Goal: Task Accomplishment & Management: Complete application form

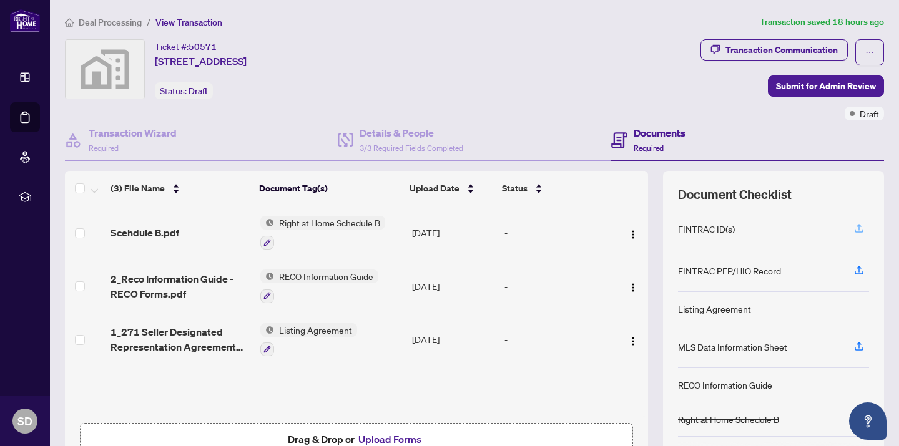
click at [859, 230] on icon "button" at bounding box center [858, 228] width 11 height 11
click at [857, 228] on icon "button" at bounding box center [858, 228] width 11 height 11
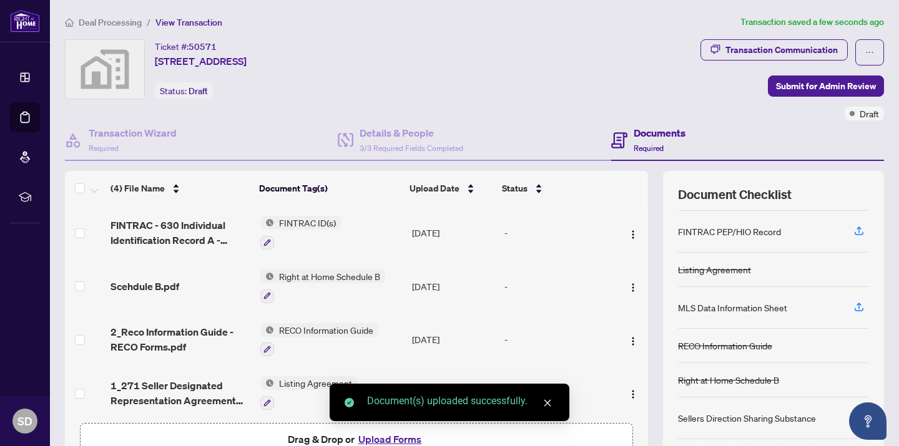
scroll to position [72, 0]
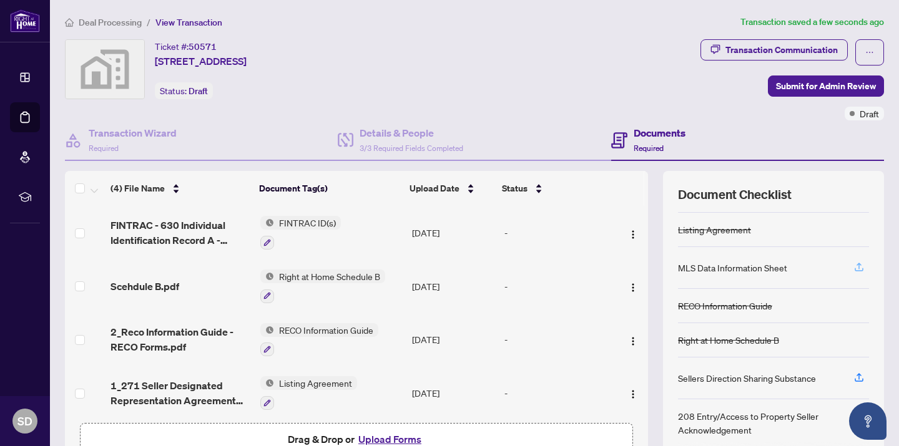
click at [857, 269] on icon "button" at bounding box center [858, 266] width 11 height 11
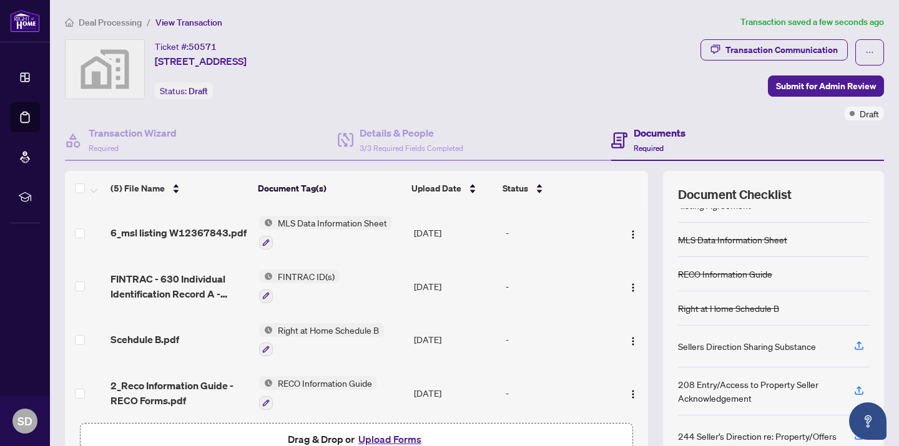
scroll to position [76, 0]
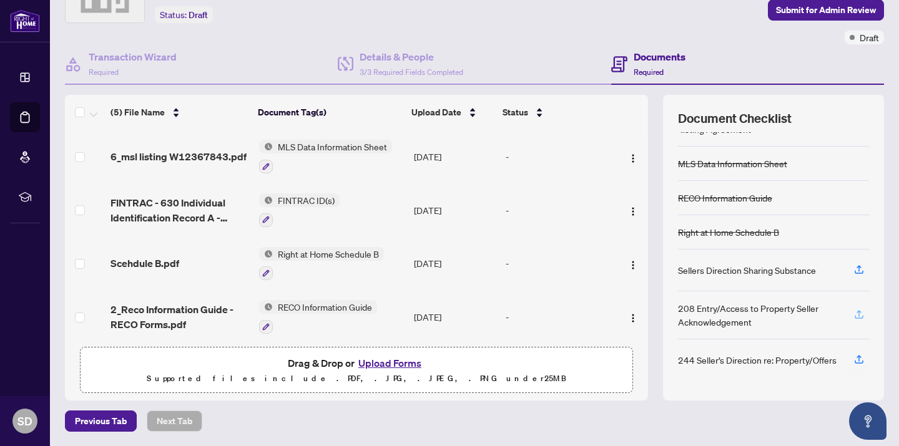
click at [861, 319] on icon "button" at bounding box center [858, 314] width 11 height 11
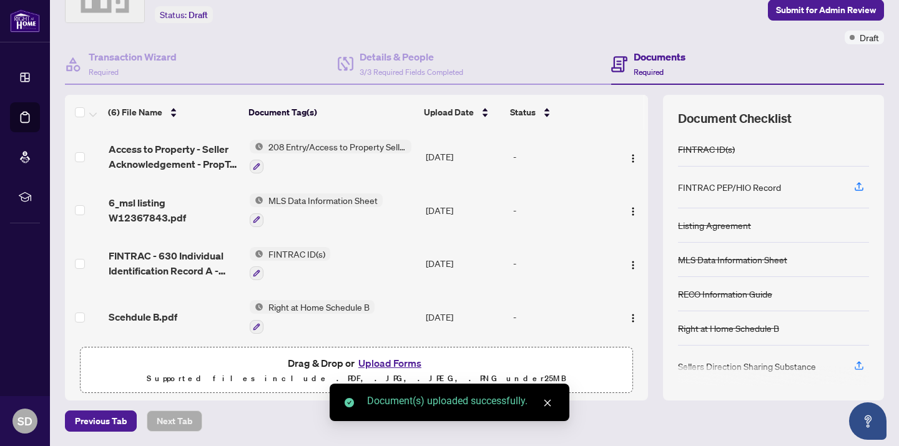
scroll to position [96, 0]
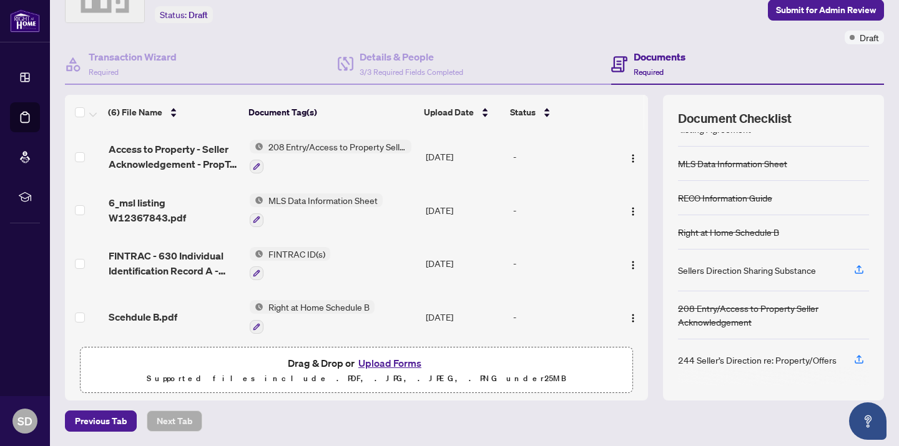
click at [811, 361] on div "244 Seller’s Direction re: Property/Offers" at bounding box center [757, 360] width 159 height 14
click at [855, 361] on icon "button" at bounding box center [858, 361] width 9 height 3
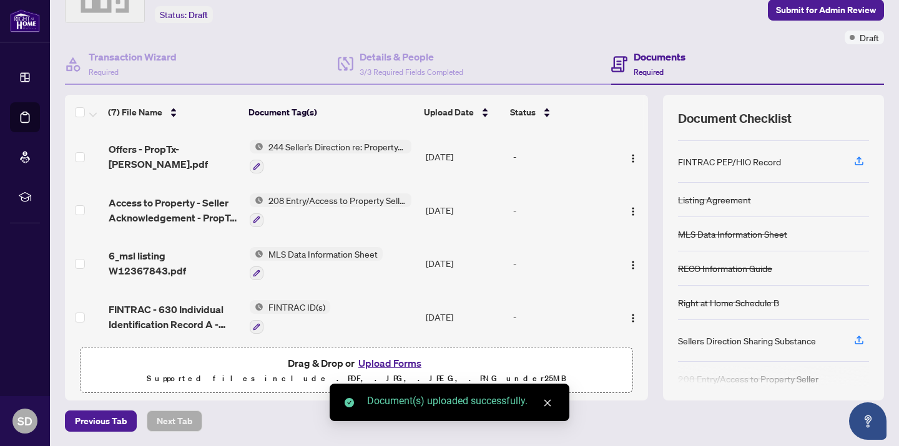
scroll to position [89, 0]
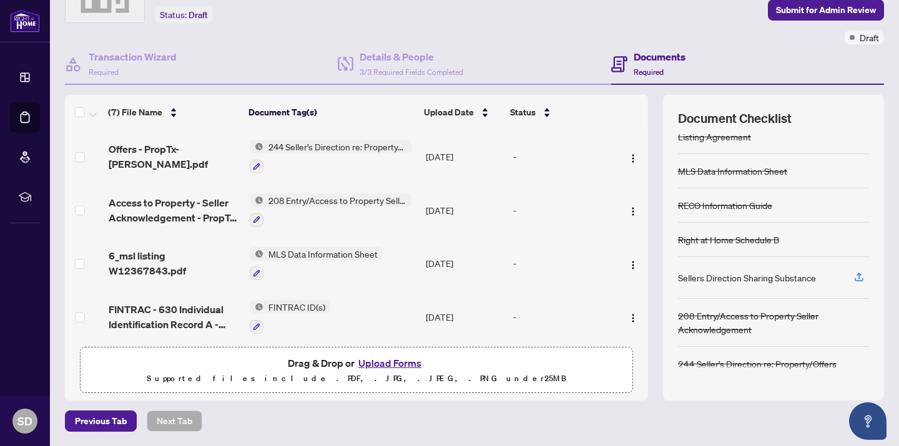
click at [845, 281] on div "Sellers Direction Sharing Substance" at bounding box center [773, 278] width 191 height 42
click at [857, 280] on icon "button" at bounding box center [858, 276] width 11 height 11
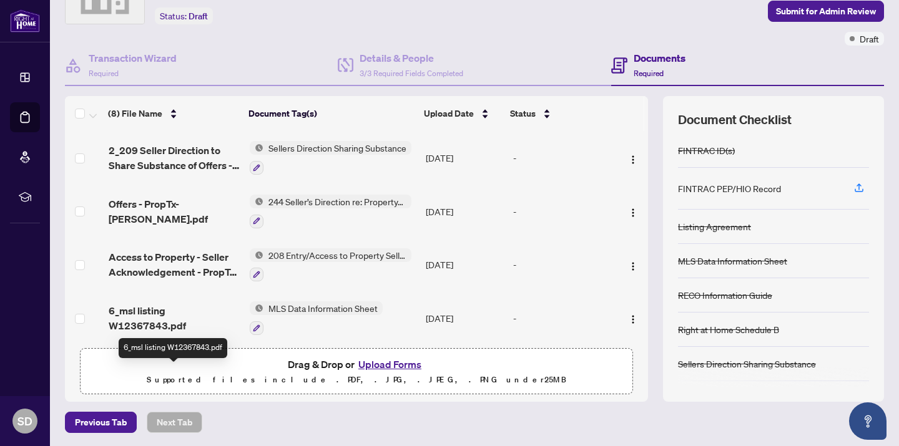
scroll to position [0, 0]
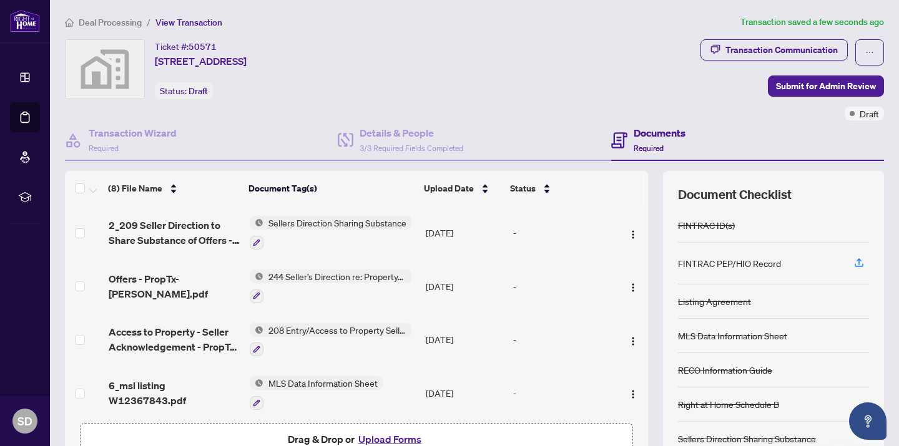
click at [557, 92] on div "Ticket #: 50571 [STREET_ADDRESS] Status: Draft" at bounding box center [380, 69] width 630 height 60
click at [818, 85] on span "Submit for Admin Review" at bounding box center [826, 86] width 100 height 20
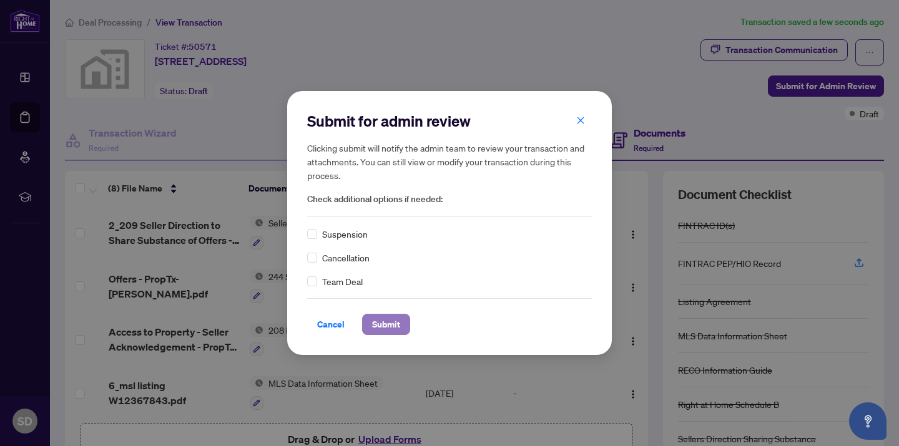
click at [394, 321] on span "Submit" at bounding box center [386, 325] width 28 height 20
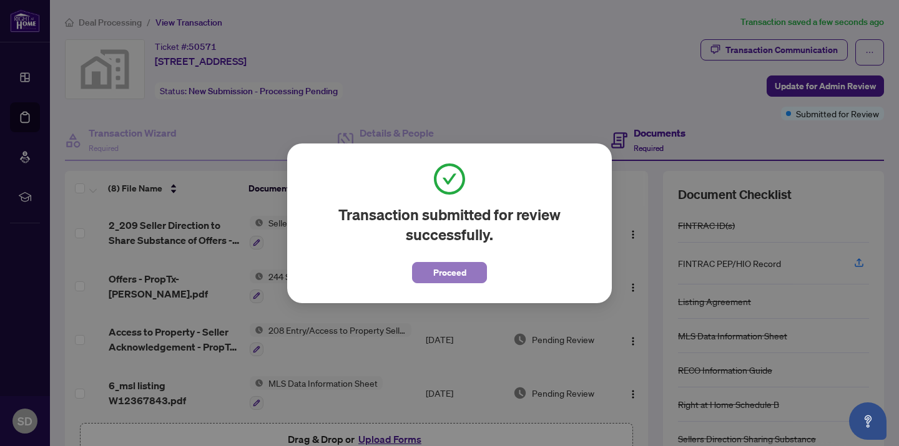
click at [454, 275] on span "Proceed" at bounding box center [449, 273] width 33 height 20
